Goal: Task Accomplishment & Management: Complete application form

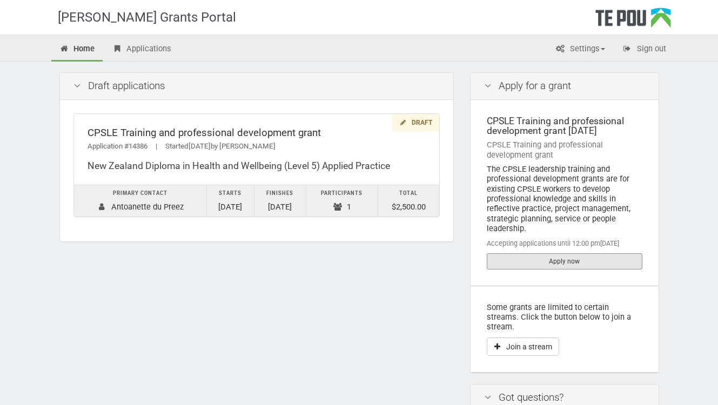
click at [536, 256] on link "Apply now" at bounding box center [565, 262] width 156 height 16
drag, startPoint x: 411, startPoint y: 164, endPoint x: 82, endPoint y: 163, distance: 329.2
click at [82, 163] on div "CPSLE Training and professional development grant Application #14386 | Started …" at bounding box center [256, 149] width 365 height 71
copy div "New Zealand Diploma in Health and Wellbeing (Level 5) Applied Practice"
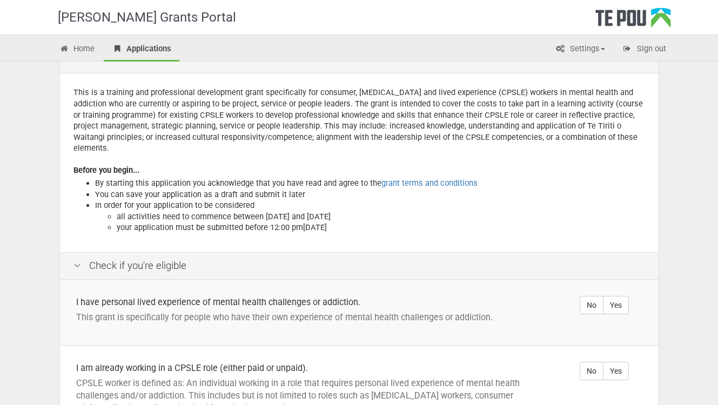
scroll to position [54, 0]
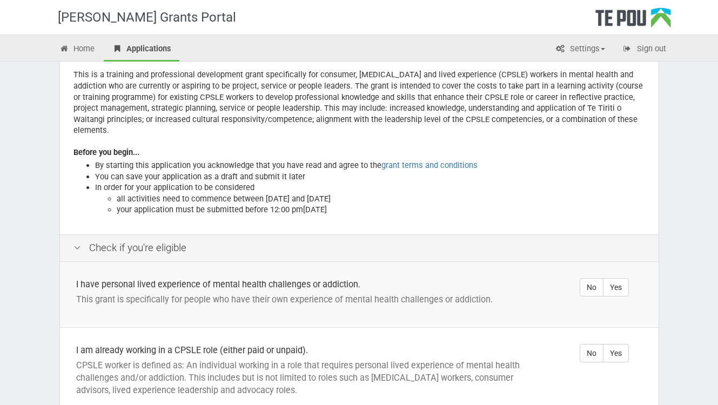
click at [624, 278] on label "Yes" at bounding box center [616, 287] width 26 height 18
radio input "true"
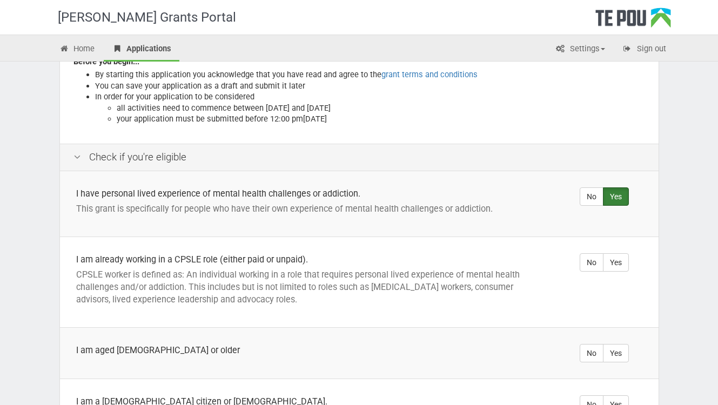
scroll to position [162, 0]
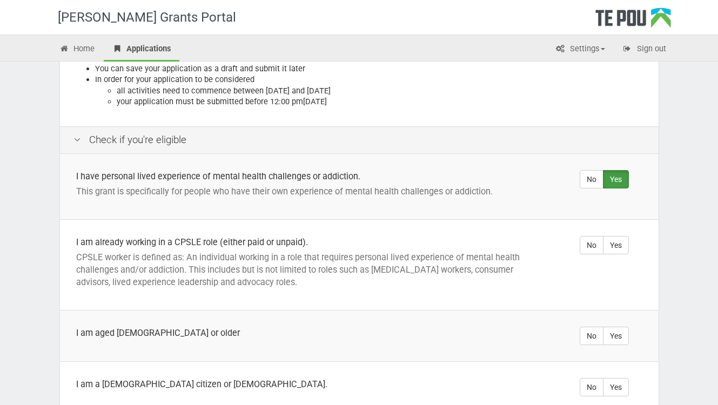
click at [625, 236] on label "Yes" at bounding box center [616, 245] width 26 height 18
radio input "true"
click at [628, 327] on label "Yes" at bounding box center [616, 336] width 26 height 18
radio input "true"
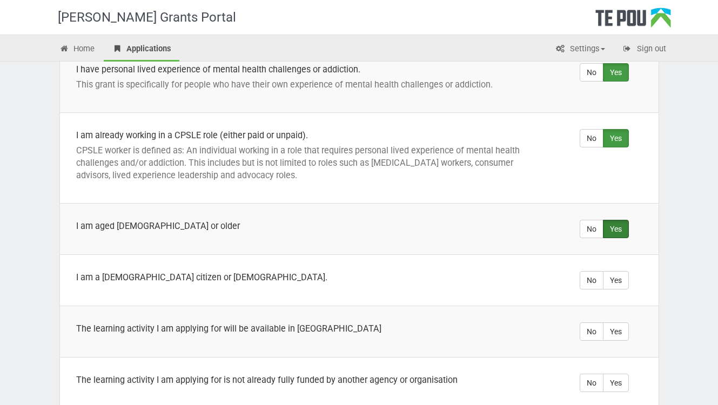
scroll to position [270, 0]
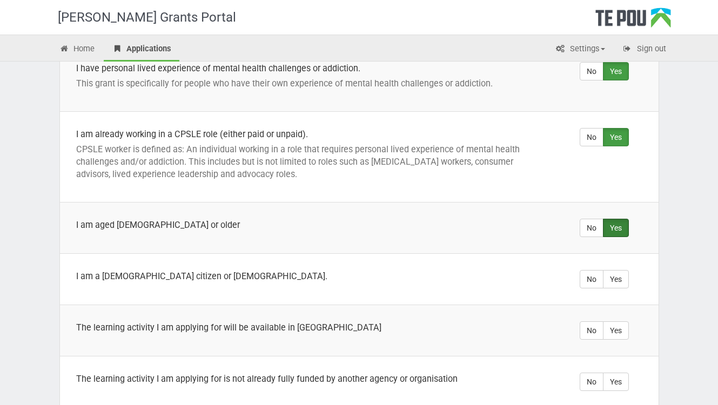
click at [623, 270] on label "Yes" at bounding box center [616, 279] width 26 height 18
radio input "true"
click at [621, 322] on label "Yes" at bounding box center [616, 331] width 26 height 18
radio input "true"
click at [592, 373] on label "No" at bounding box center [592, 382] width 24 height 18
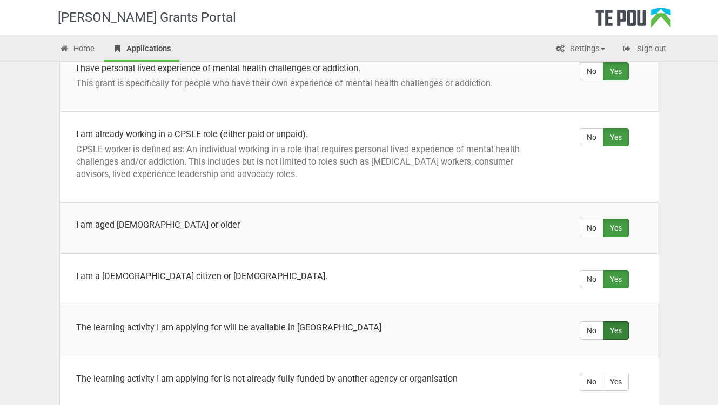
radio input "true"
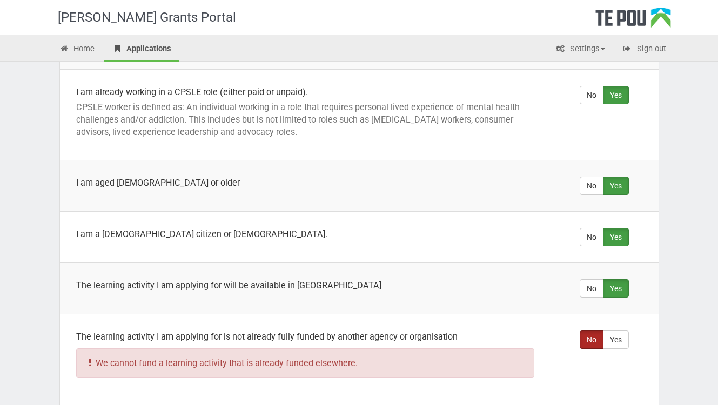
scroll to position [378, 0]
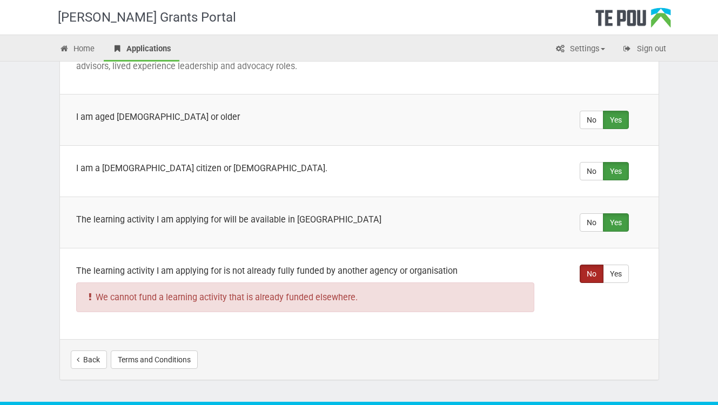
click at [614, 265] on label "Yes" at bounding box center [616, 274] width 26 height 18
radio input "true"
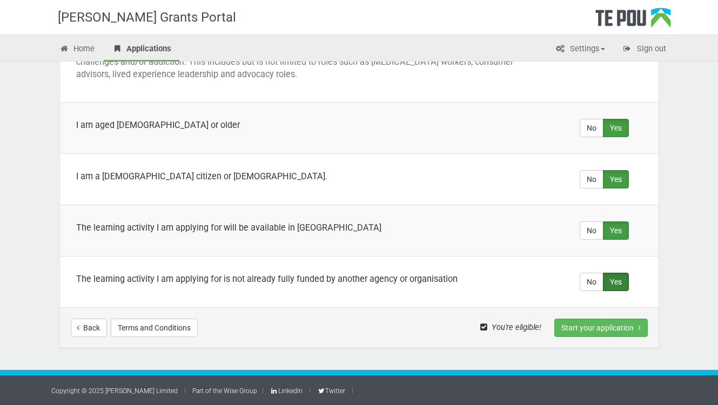
scroll to position [359, 0]
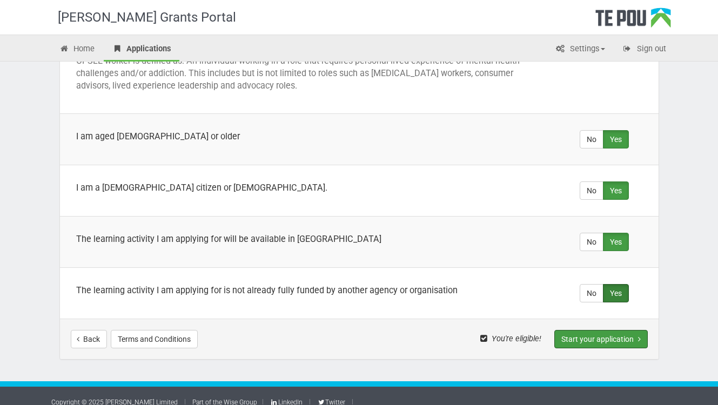
click at [592, 334] on button "Start your application" at bounding box center [602, 339] width 94 height 18
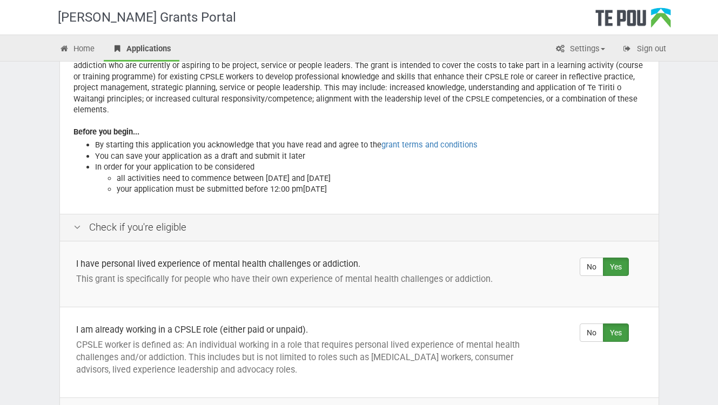
scroll to position [0, 0]
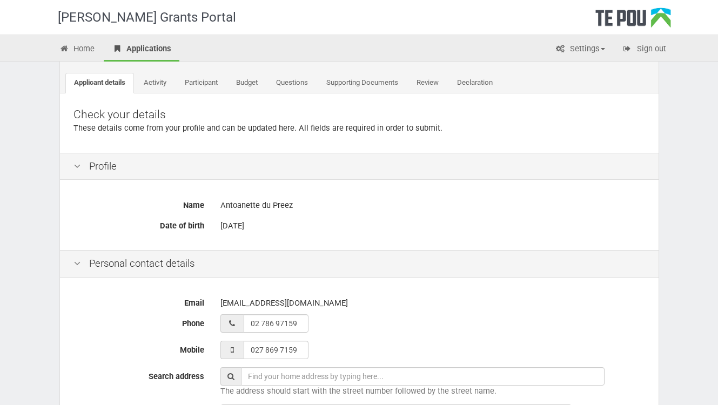
scroll to position [216, 0]
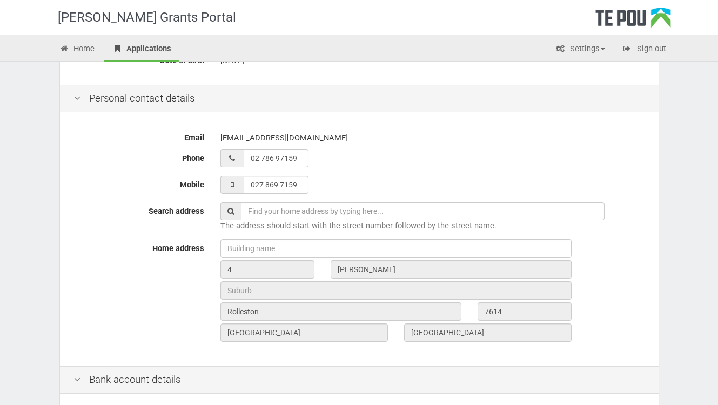
click at [251, 210] on input "text" at bounding box center [423, 211] width 364 height 18
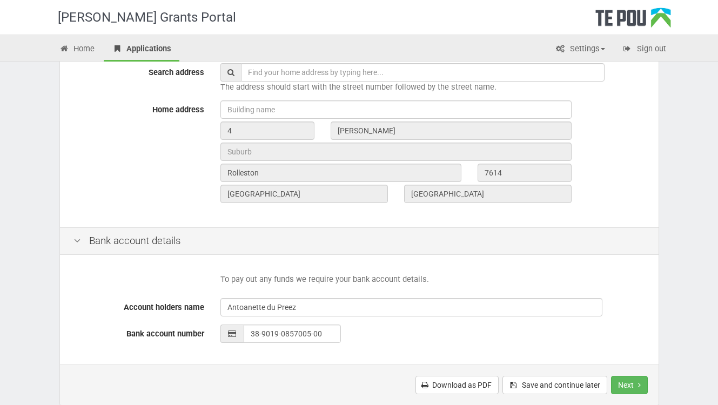
scroll to position [378, 0]
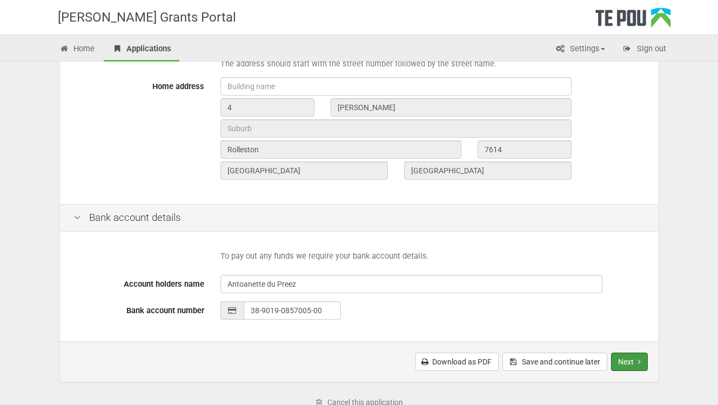
click at [635, 357] on button "Next" at bounding box center [629, 362] width 37 height 18
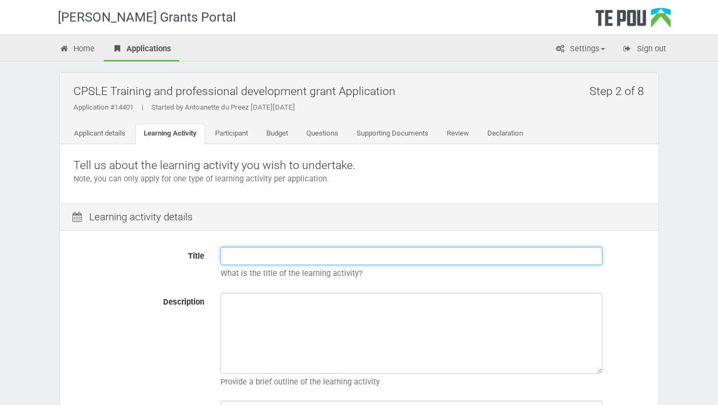
click at [237, 257] on input "Title" at bounding box center [412, 256] width 382 height 18
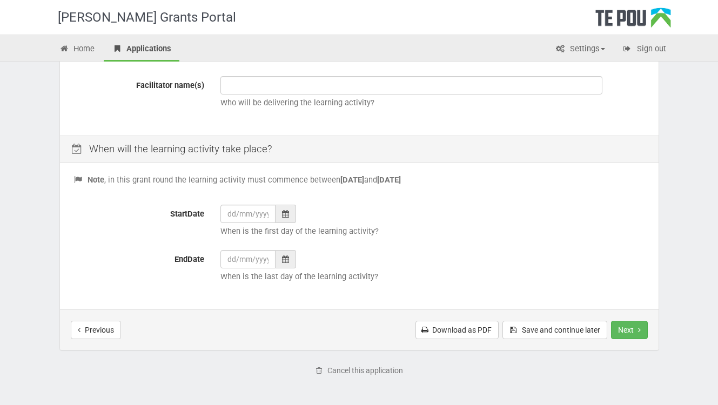
scroll to position [378, 0]
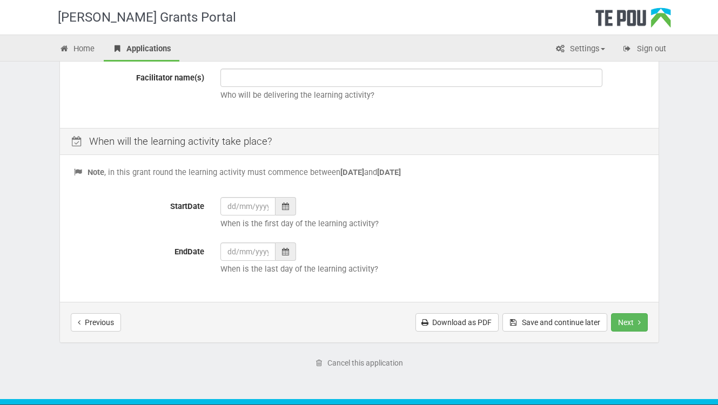
click at [283, 206] on icon at bounding box center [285, 207] width 7 height 8
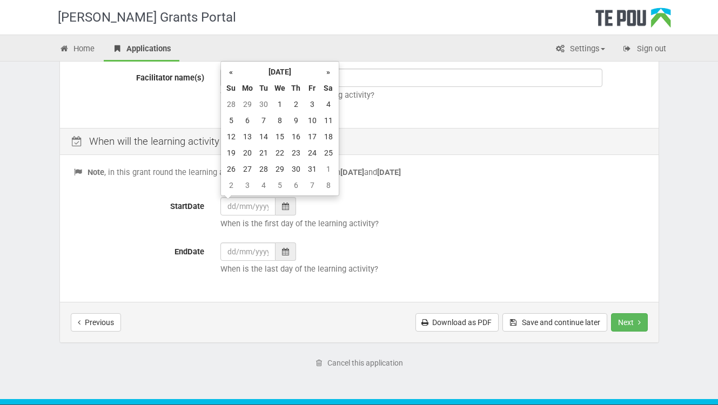
click at [328, 70] on th "»" at bounding box center [329, 72] width 16 height 16
click at [245, 118] on td "5" at bounding box center [247, 120] width 16 height 16
type input "05/01/2026"
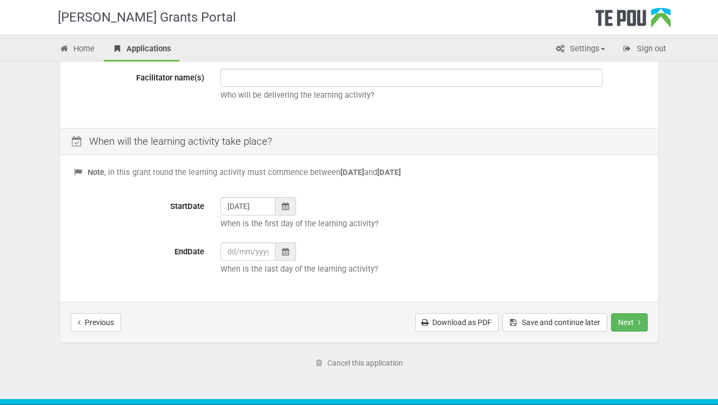
click at [280, 253] on div at bounding box center [286, 252] width 21 height 18
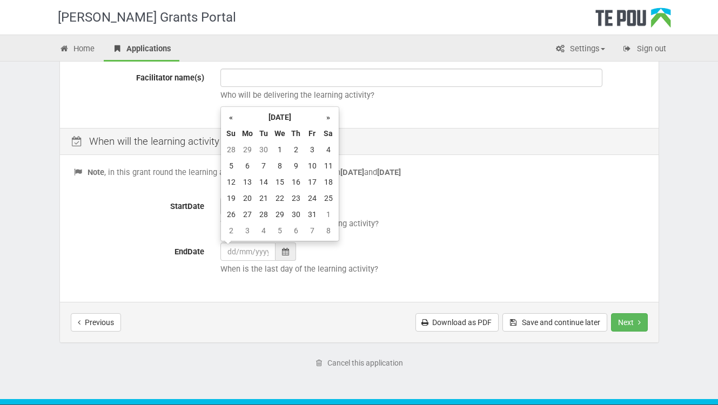
click at [329, 115] on th "»" at bounding box center [329, 117] width 16 height 16
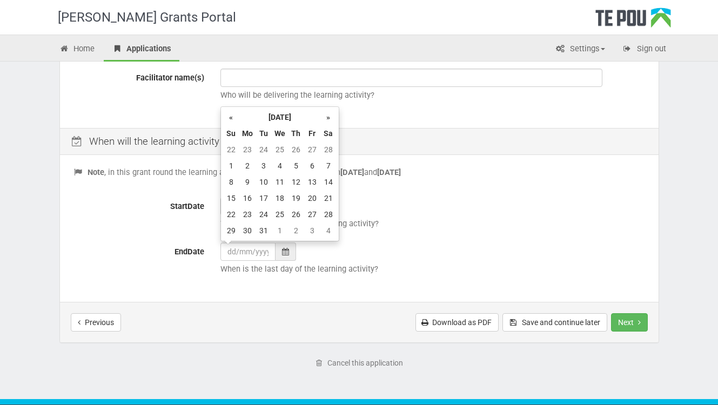
click at [329, 115] on th "»" at bounding box center [329, 117] width 16 height 16
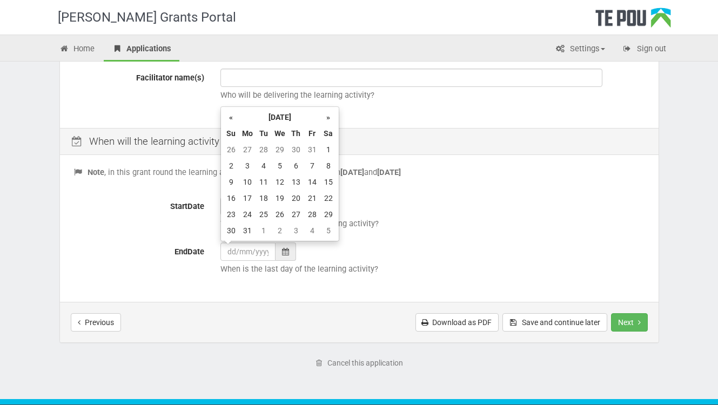
click at [329, 115] on th "»" at bounding box center [329, 117] width 16 height 16
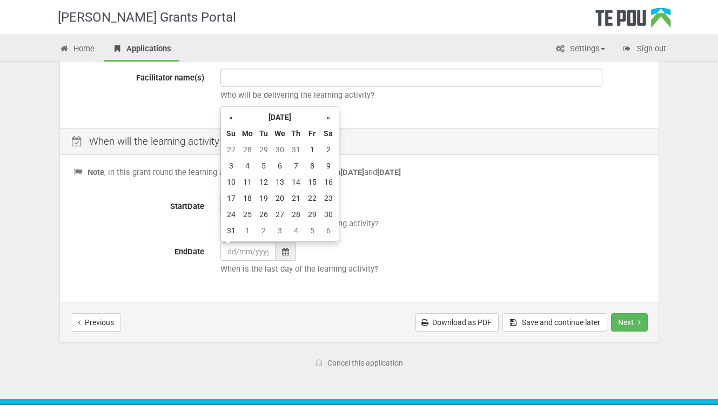
click at [261, 166] on td "5" at bounding box center [264, 166] width 16 height 16
type input "05/01/2027"
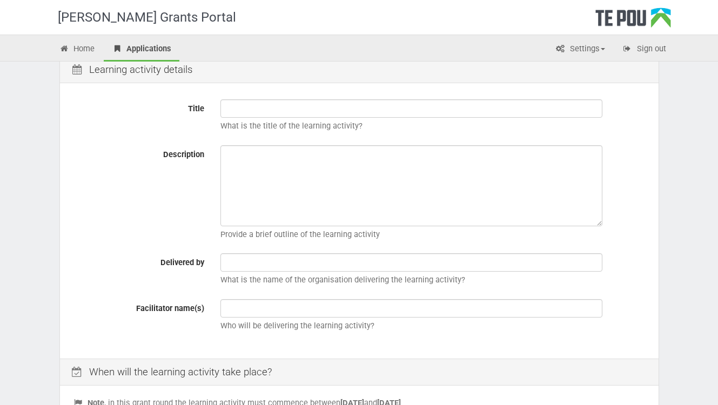
scroll to position [108, 0]
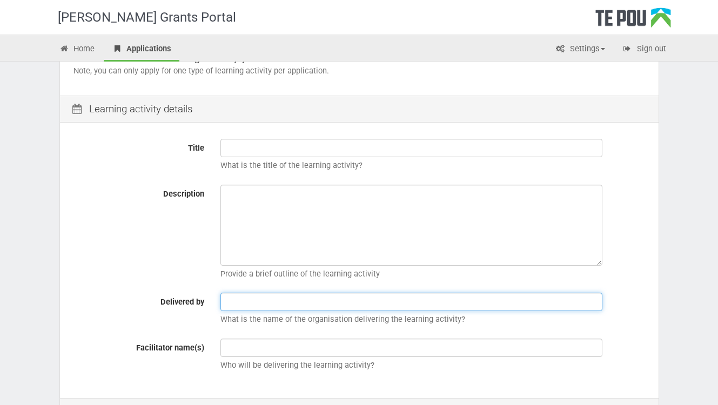
click at [228, 306] on input "text" at bounding box center [412, 302] width 382 height 18
type input "CareerForce"
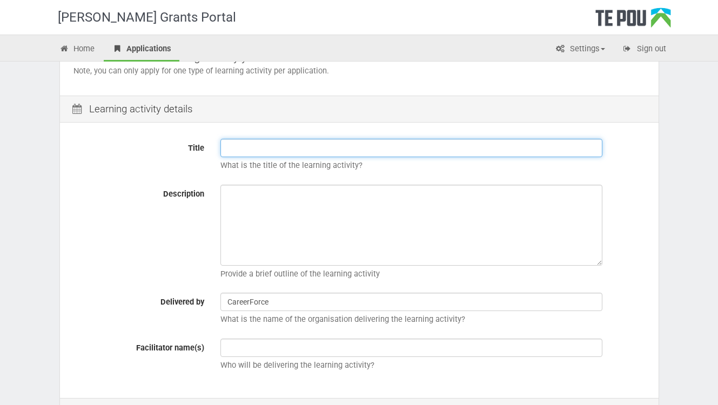
click at [237, 143] on input "Title" at bounding box center [412, 148] width 382 height 18
type input "Level 5 Diploma"
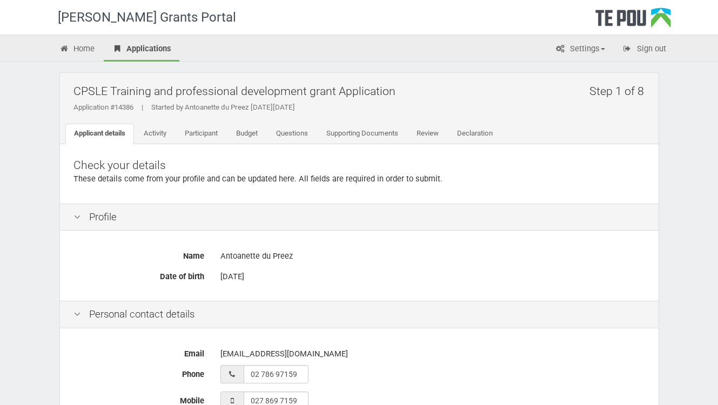
drag, startPoint x: 0, startPoint y: 0, endPoint x: 380, endPoint y: 242, distance: 450.6
click at [379, 242] on div "Name Antoanette du Preez Date of birth 30 Oct 1968" at bounding box center [359, 268] width 599 height 68
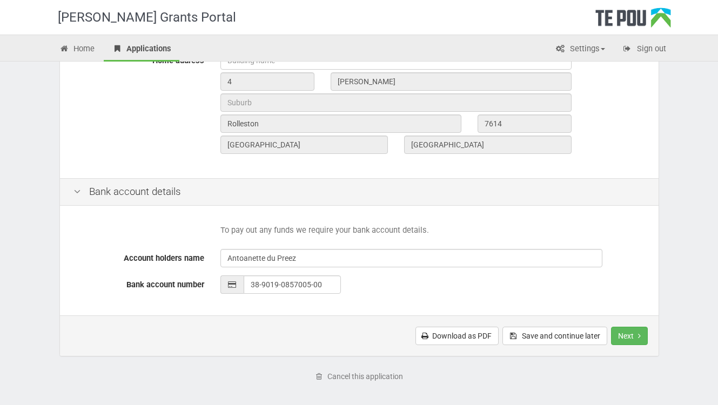
scroll to position [447, 0]
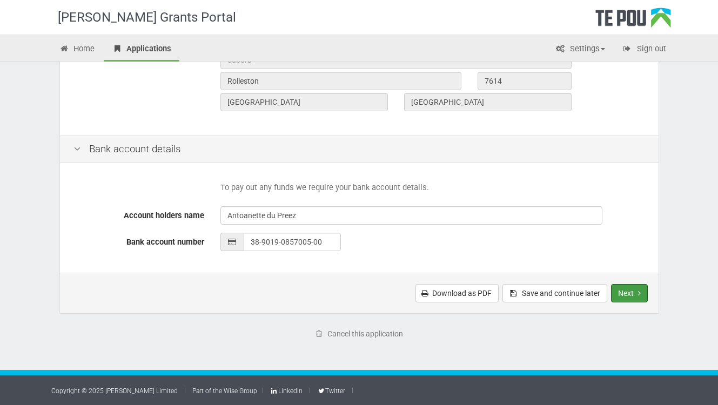
click at [622, 297] on button "Next" at bounding box center [629, 293] width 37 height 18
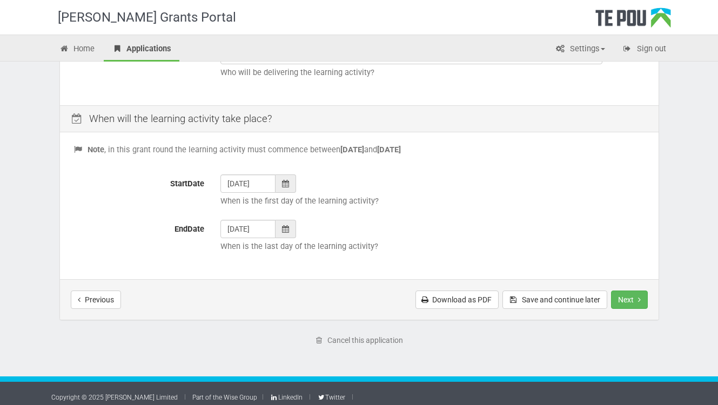
scroll to position [408, 0]
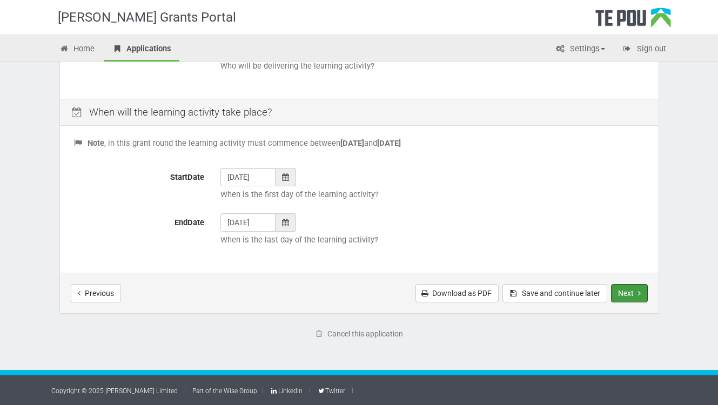
click at [632, 288] on button "Next" at bounding box center [629, 293] width 37 height 18
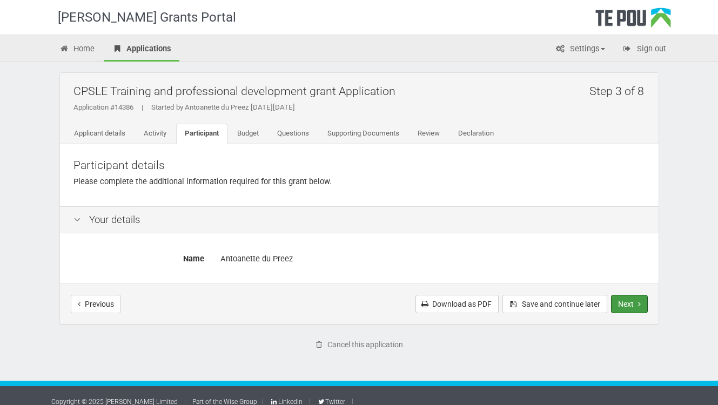
click at [628, 303] on button "Next" at bounding box center [629, 304] width 37 height 18
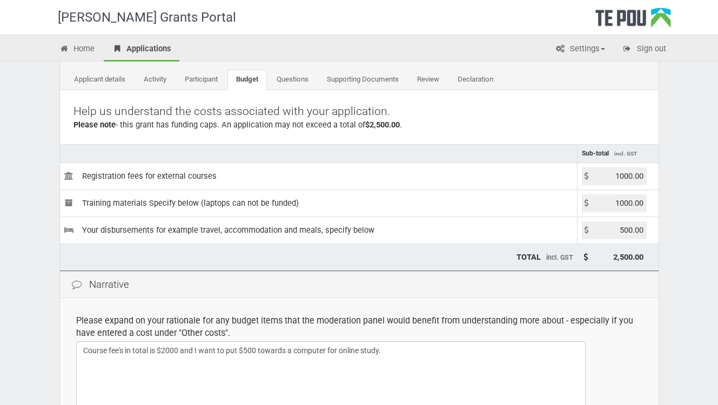
scroll to position [162, 0]
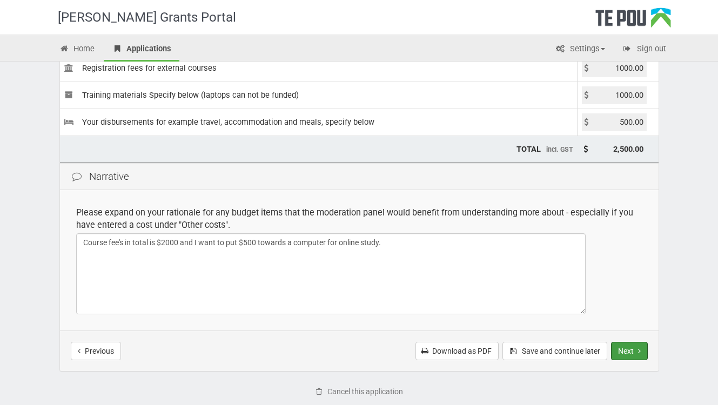
click at [616, 347] on button "Next" at bounding box center [629, 351] width 37 height 18
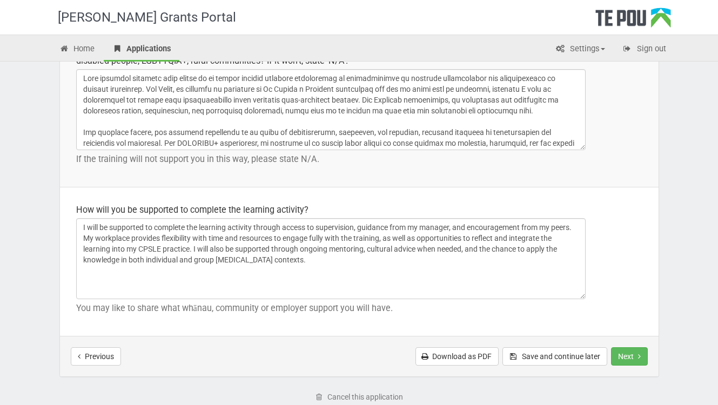
scroll to position [1568, 0]
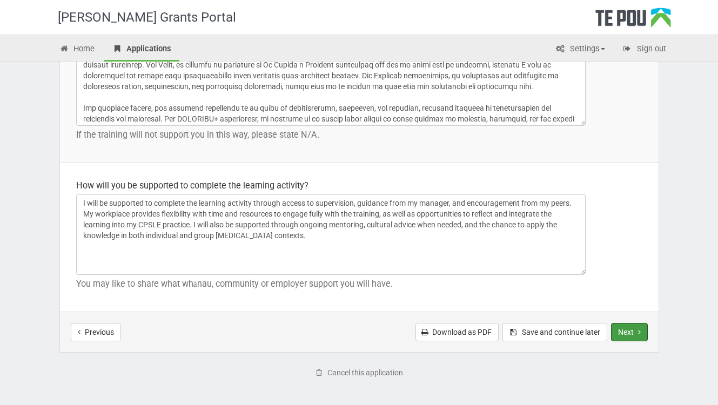
click at [625, 335] on button "Next" at bounding box center [629, 332] width 37 height 18
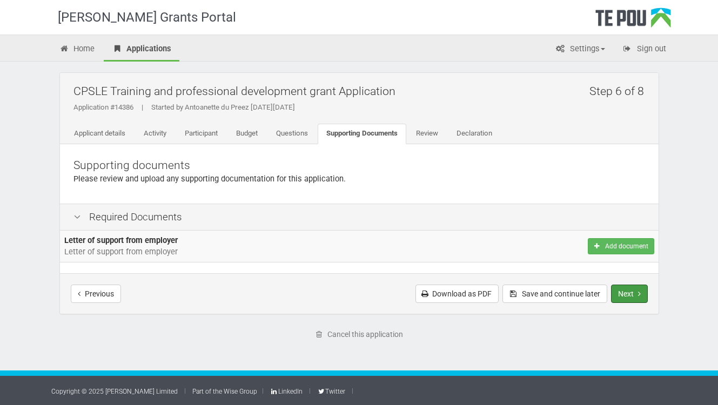
click at [634, 292] on button "Next" at bounding box center [629, 294] width 37 height 18
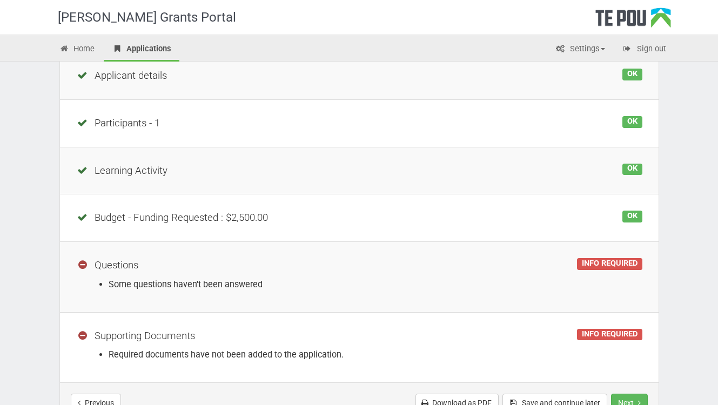
scroll to position [162, 0]
click at [599, 263] on div "INFO REQUIRED" at bounding box center [609, 265] width 65 height 12
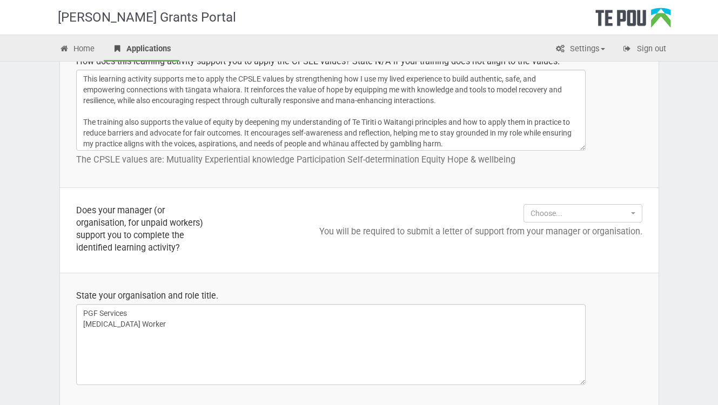
scroll to position [811, 0]
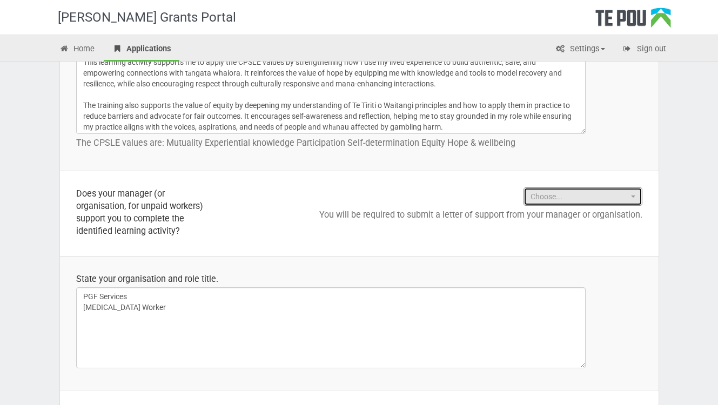
click at [637, 203] on button "Choose..." at bounding box center [583, 197] width 119 height 18
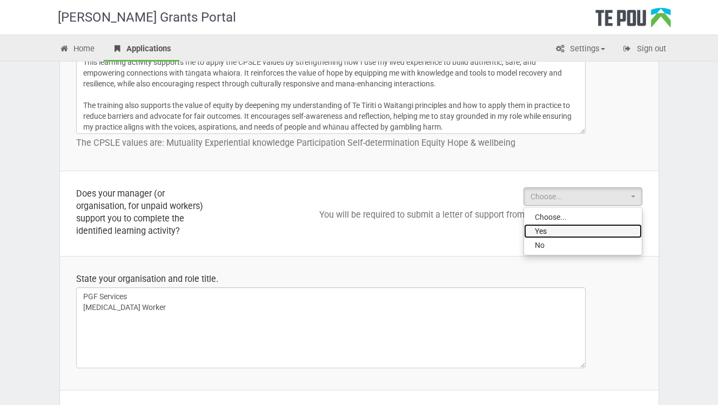
click at [582, 232] on link "Yes" at bounding box center [583, 231] width 118 height 14
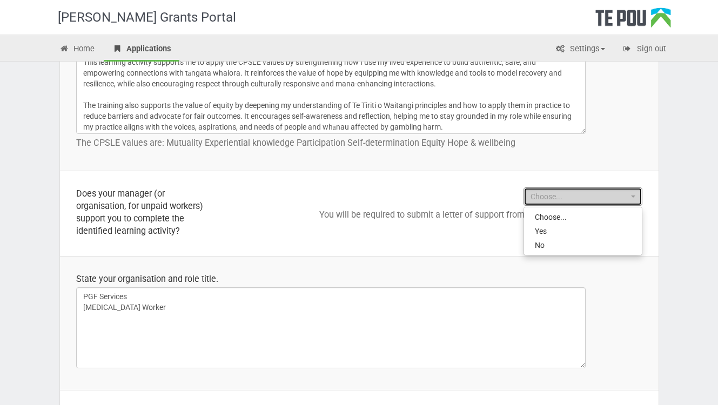
select select "Yes"
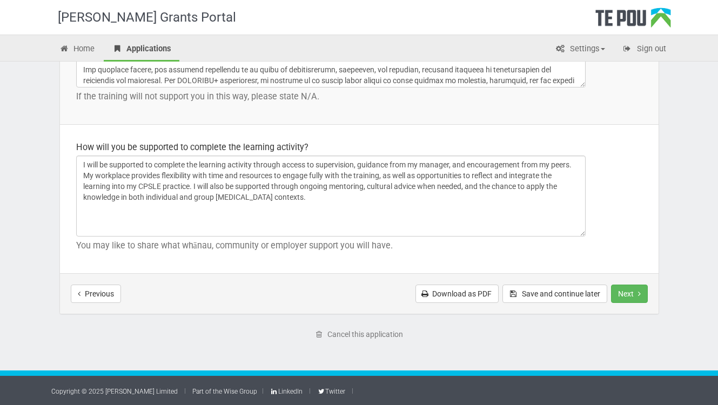
scroll to position [1607, 0]
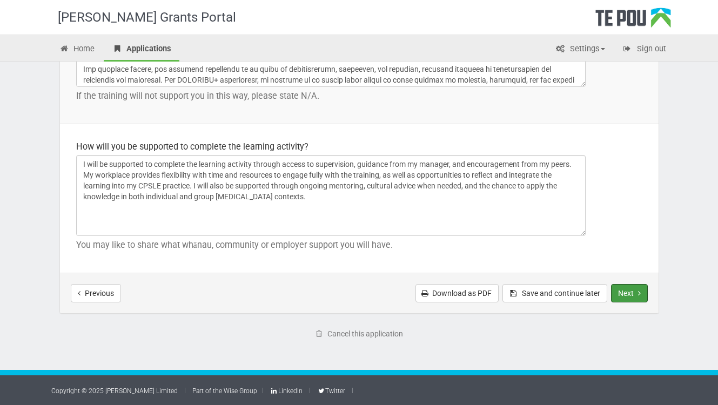
click at [639, 290] on icon "Next step" at bounding box center [639, 294] width 3 height 8
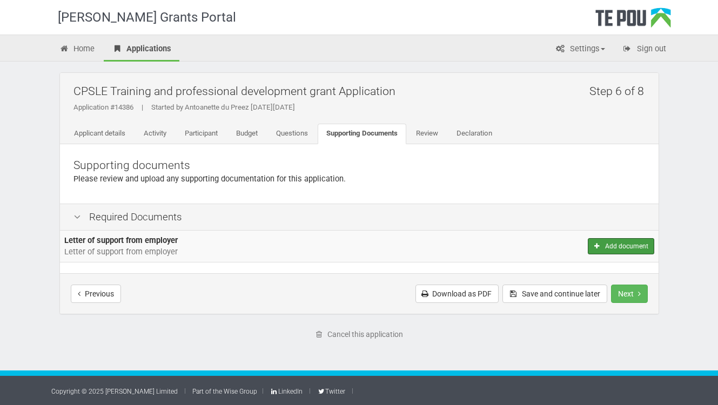
click at [631, 243] on button "Add document" at bounding box center [621, 246] width 66 height 16
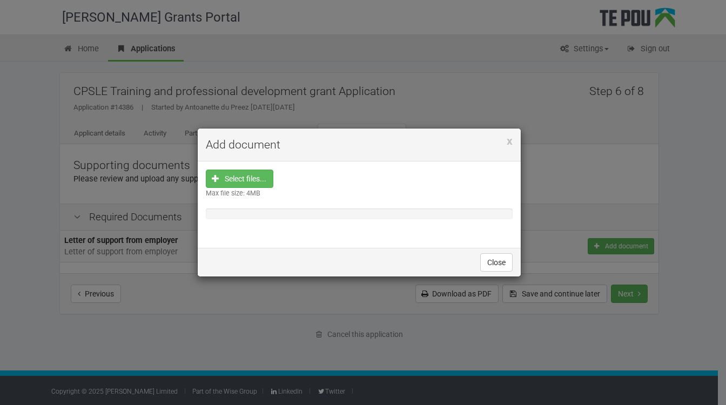
click at [237, 178] on input "file" at bounding box center [243, 247] width 60 height 155
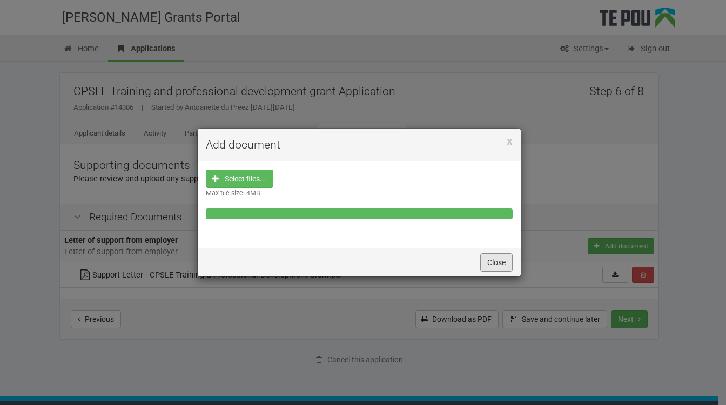
click at [496, 264] on button "Close" at bounding box center [497, 263] width 32 height 18
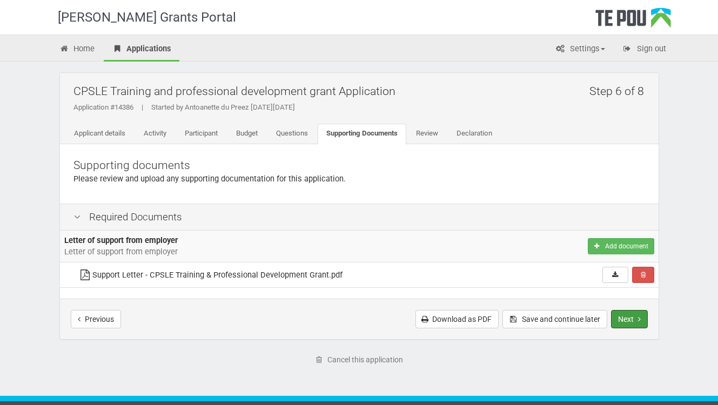
click at [623, 319] on button "Next" at bounding box center [629, 319] width 37 height 18
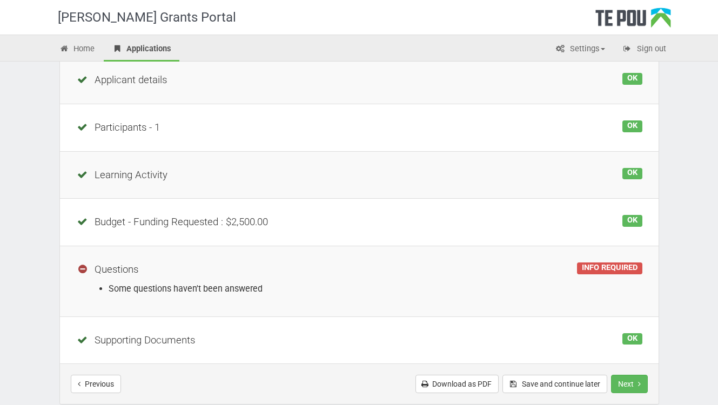
scroll to position [162, 0]
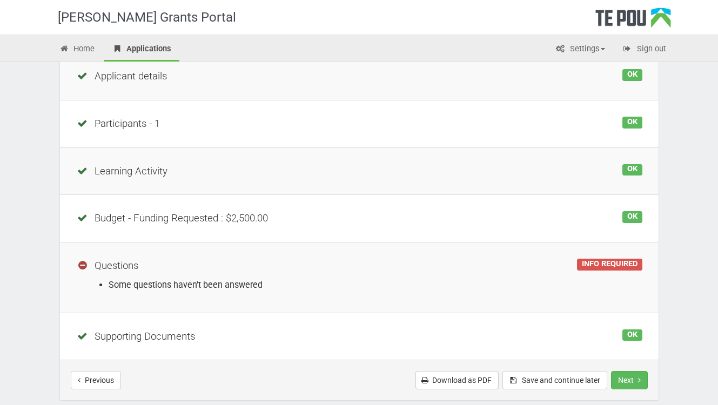
click at [588, 264] on div "INFO REQUIRED" at bounding box center [609, 265] width 65 height 12
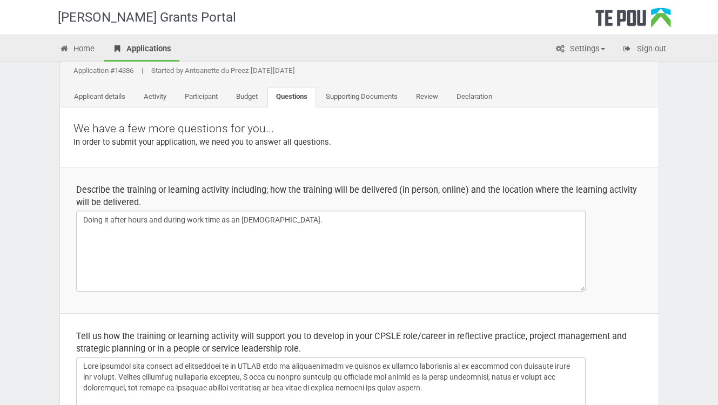
scroll to position [54, 0]
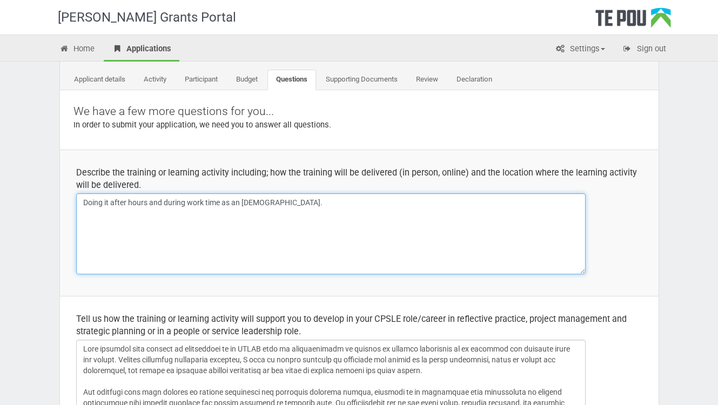
drag, startPoint x: 328, startPoint y: 212, endPoint x: -6, endPoint y: 247, distance: 335.8
click at [0, 247] on html "Te Pou Grants Portal Home Applications Settings Profile My account FAQs Sign ou…" at bounding box center [359, 148] width 718 height 405
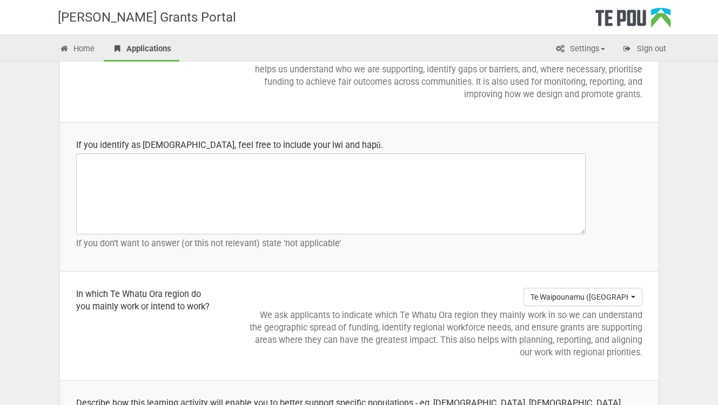
scroll to position [1189, 0]
type textarea "Online learning as well as working full-time and in work training too."
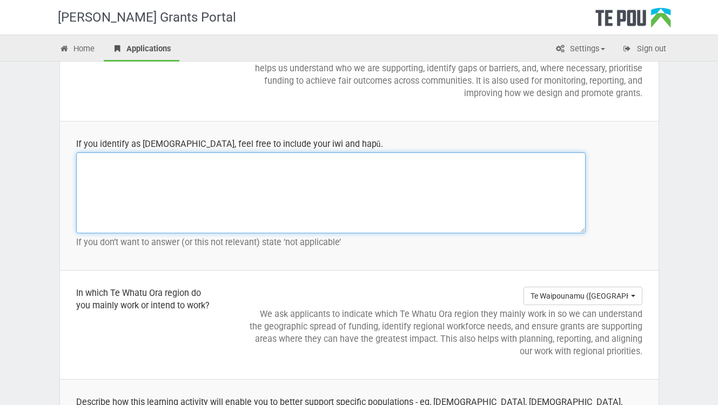
click at [147, 181] on textarea at bounding box center [331, 192] width 510 height 81
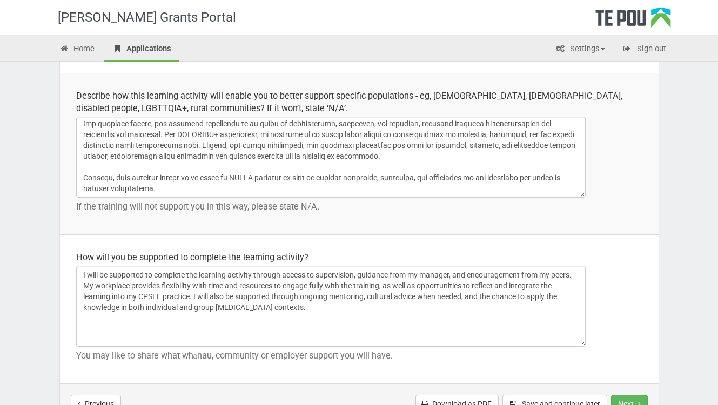
scroll to position [1607, 0]
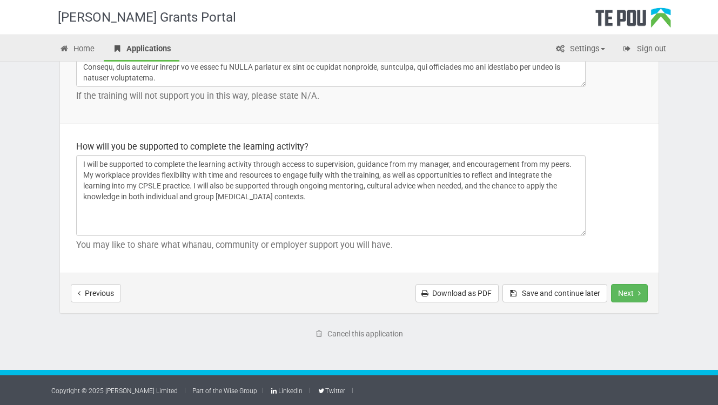
type textarea "N/A"
click at [631, 283] on div "Previous Download as PDF Save and continue later Next Submit application" at bounding box center [359, 293] width 599 height 41
click at [631, 286] on button "Next" at bounding box center [629, 293] width 37 height 18
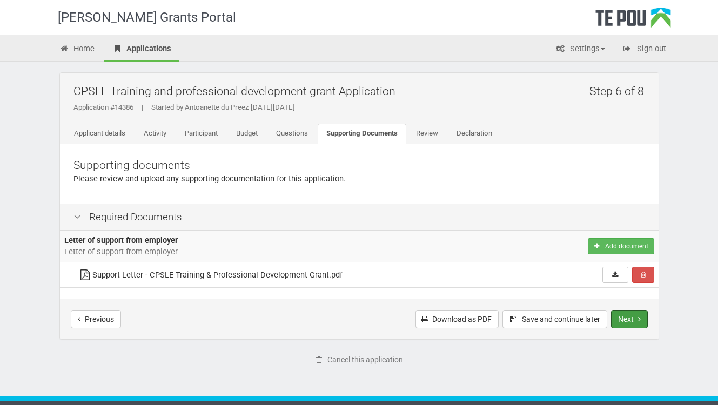
click at [625, 317] on button "Next" at bounding box center [629, 319] width 37 height 18
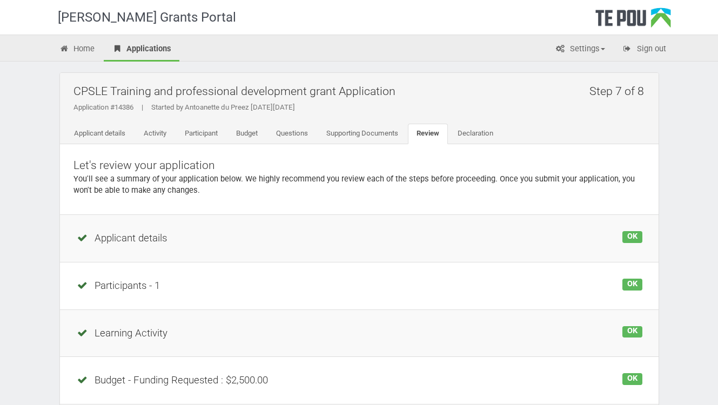
scroll to position [226, 0]
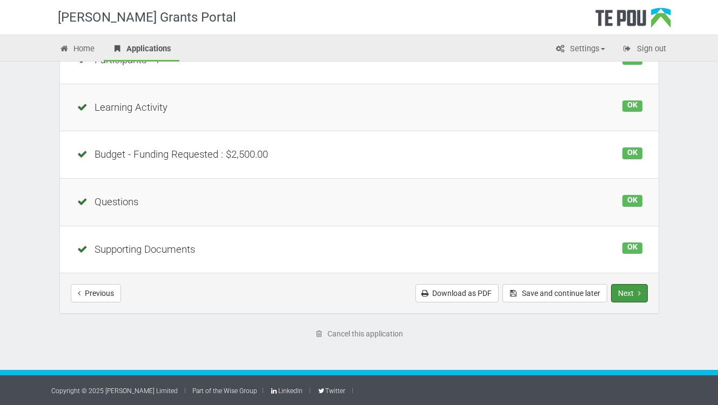
click at [639, 287] on button "Next" at bounding box center [629, 293] width 37 height 18
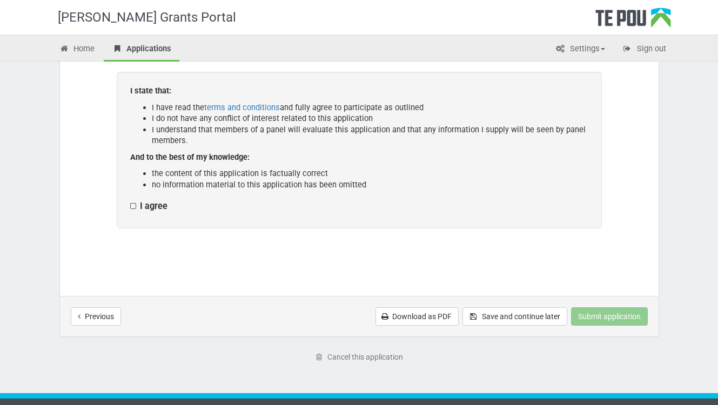
scroll to position [210, 0]
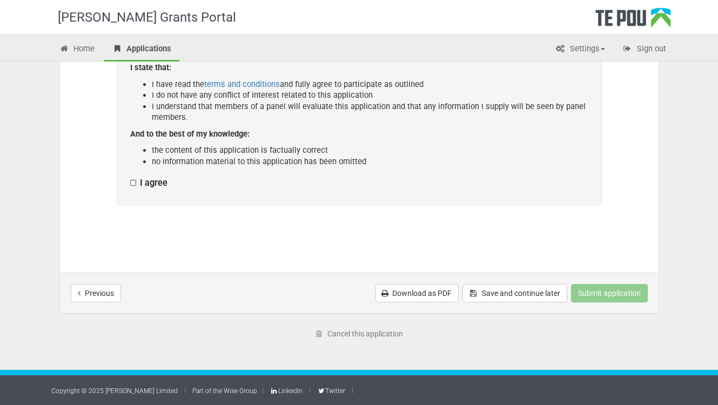
click at [131, 183] on label "I agree" at bounding box center [148, 183] width 37 height 11
click at [130, 178] on input "I agree" at bounding box center [130, 177] width 1 height 1
checkbox input "true"
click at [602, 294] on button "Submit application" at bounding box center [609, 293] width 77 height 18
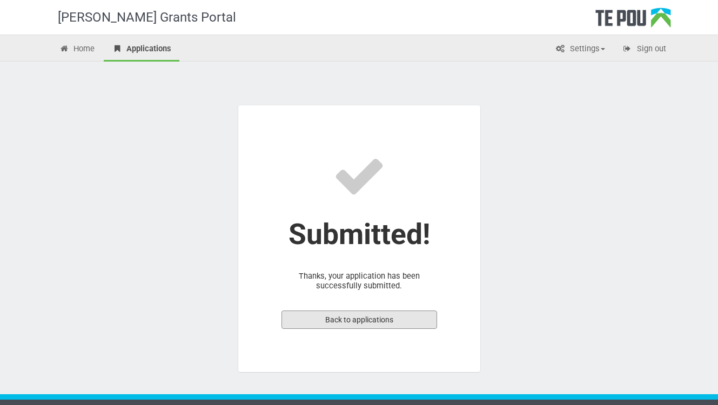
click at [371, 317] on link "Back to applications" at bounding box center [360, 320] width 156 height 18
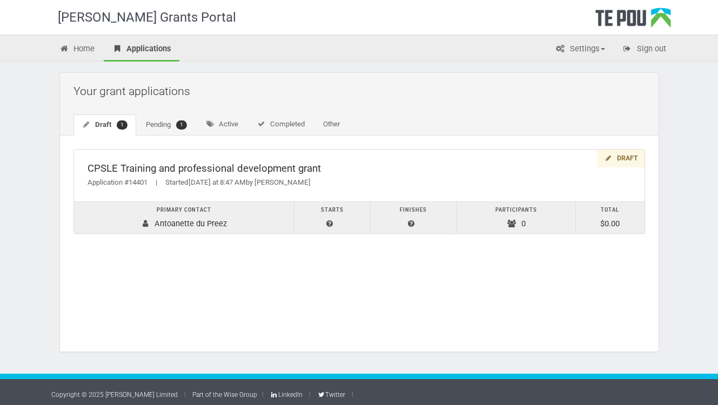
click at [617, 155] on div "Draft" at bounding box center [620, 159] width 47 height 18
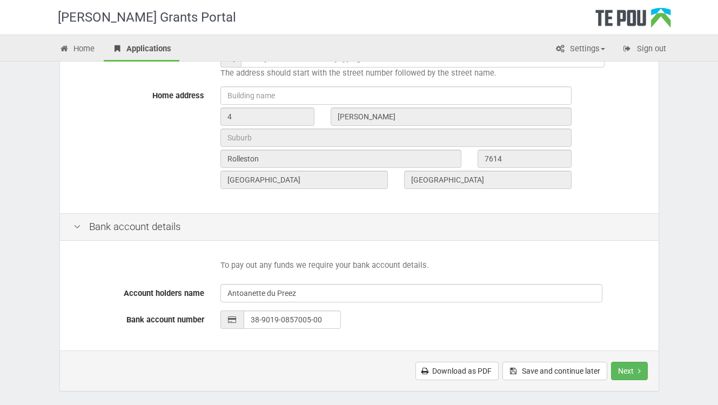
scroll to position [447, 0]
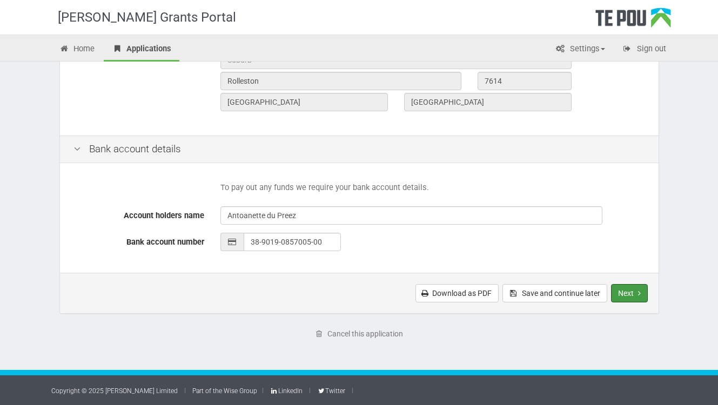
click at [625, 293] on button "Next" at bounding box center [629, 293] width 37 height 18
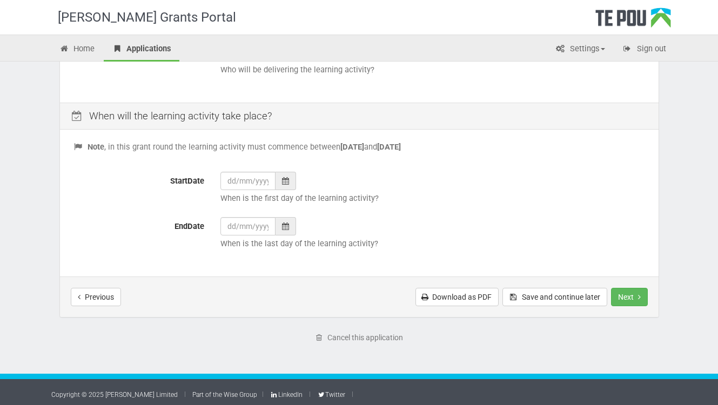
scroll to position [408, 0]
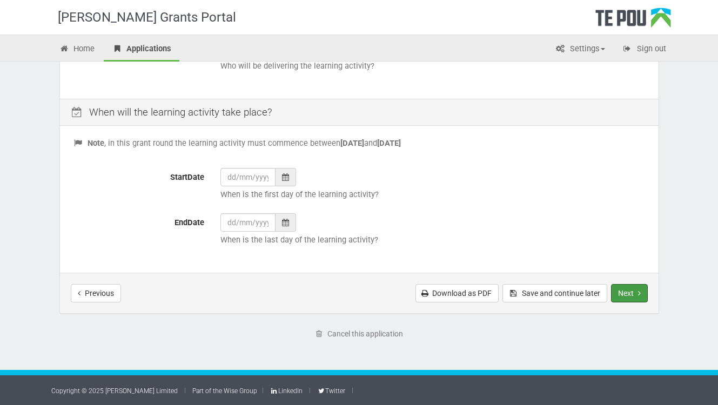
click at [628, 297] on button "Next" at bounding box center [629, 293] width 37 height 18
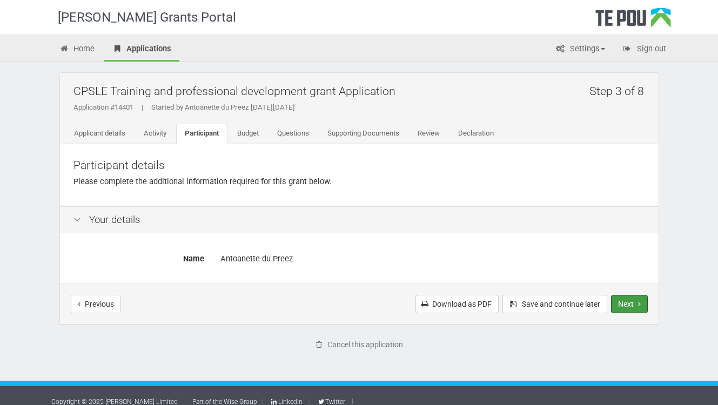
click at [628, 297] on button "Next" at bounding box center [629, 304] width 37 height 18
